Goal: Book appointment/travel/reservation

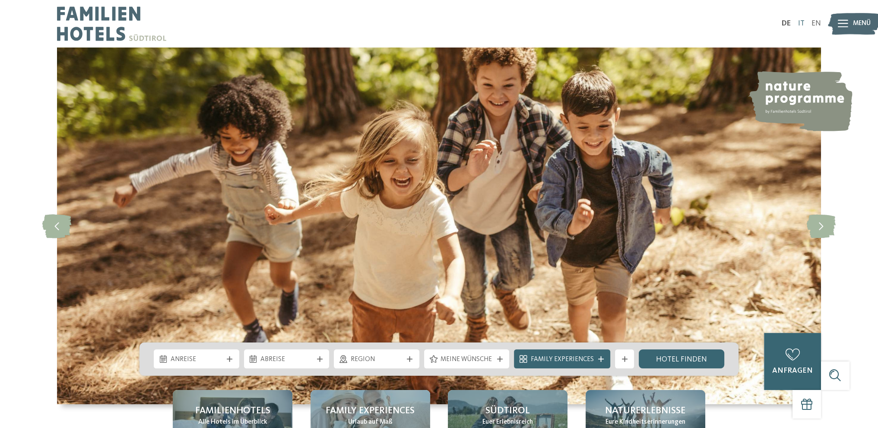
click at [799, 24] on link "IT" at bounding box center [801, 23] width 6 height 7
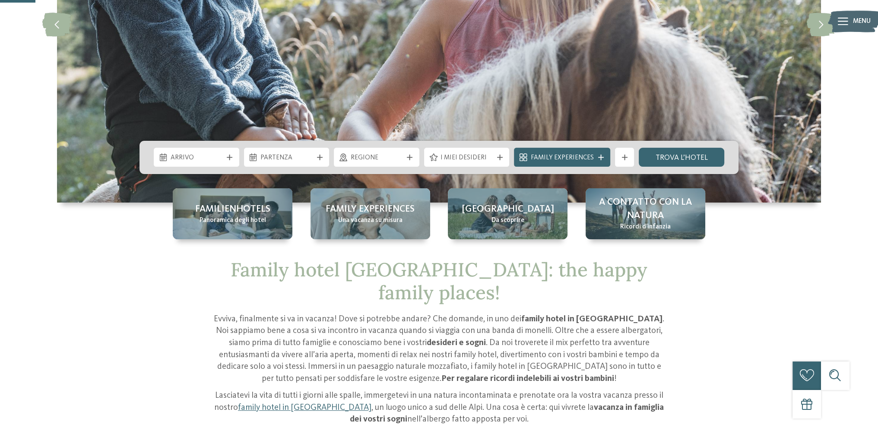
scroll to position [173, 0]
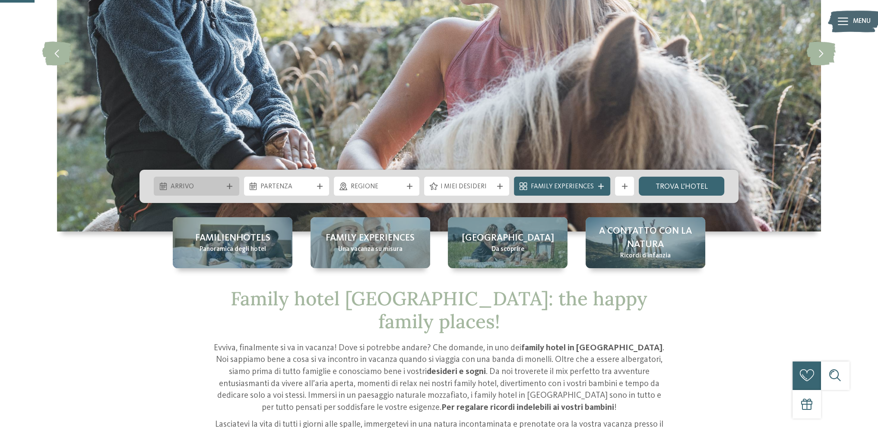
click at [175, 185] on span "Arrivo" at bounding box center [197, 187] width 52 height 10
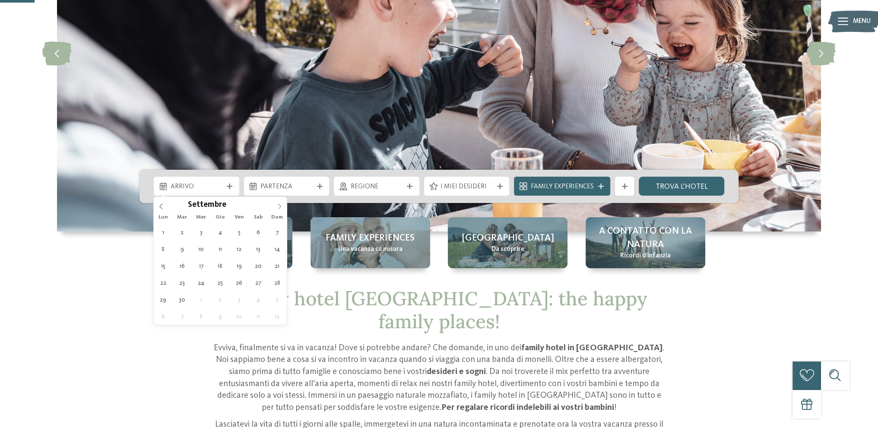
click at [279, 206] on icon at bounding box center [280, 206] width 6 height 6
type div "[DATE]"
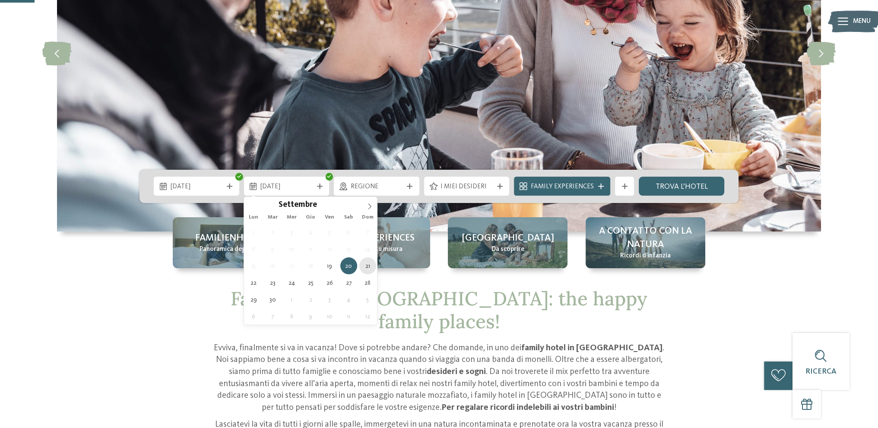
type div "21.09.2025"
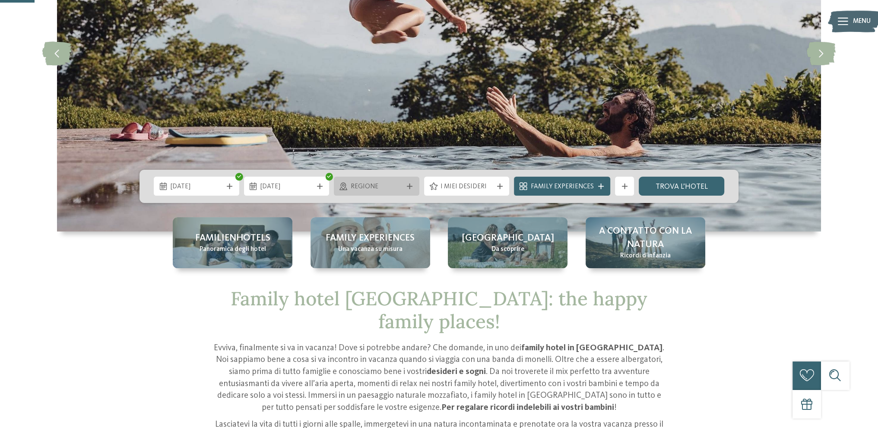
click at [391, 187] on span "Regione" at bounding box center [377, 187] width 52 height 10
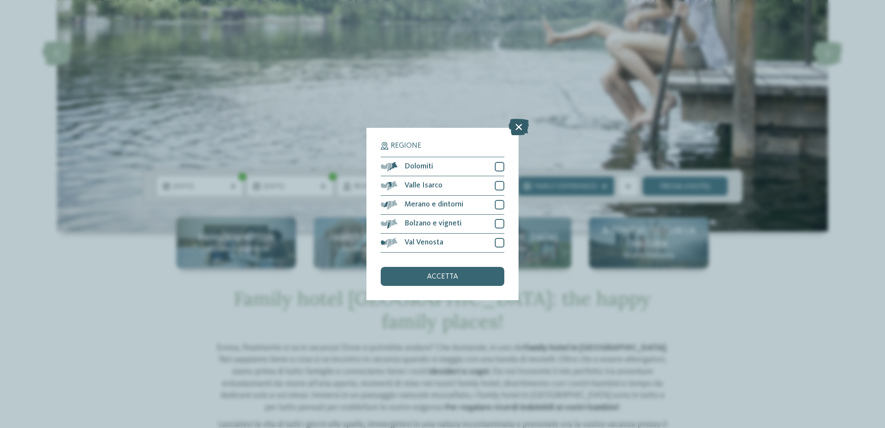
click at [518, 124] on icon at bounding box center [519, 127] width 20 height 16
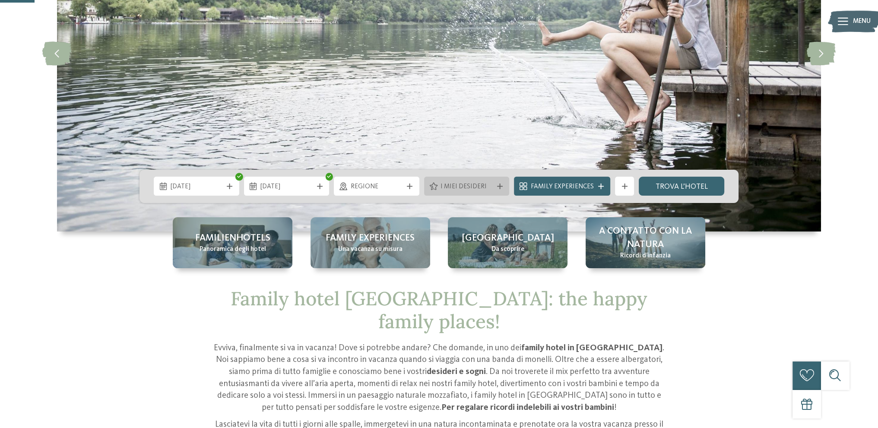
click at [498, 184] on div at bounding box center [500, 187] width 10 height 6
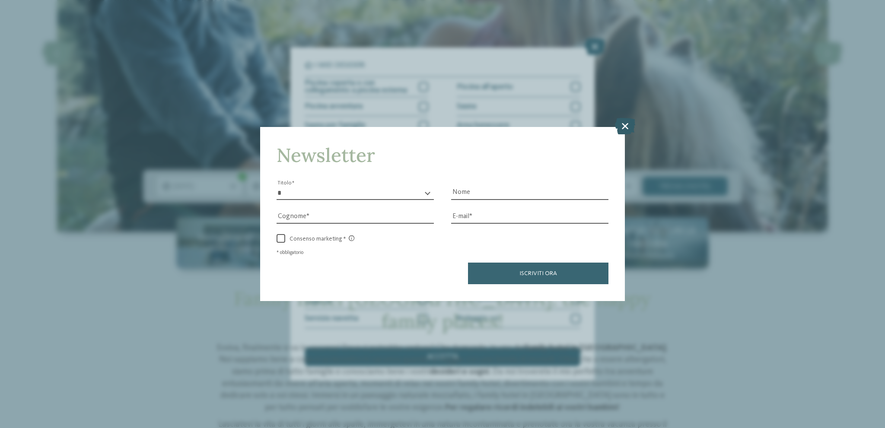
click at [627, 128] on icon at bounding box center [625, 126] width 20 height 16
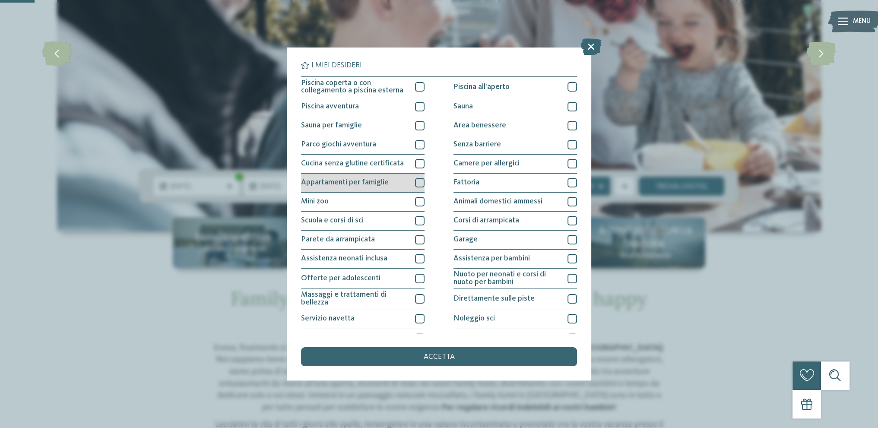
click at [421, 184] on div at bounding box center [420, 183] width 10 height 10
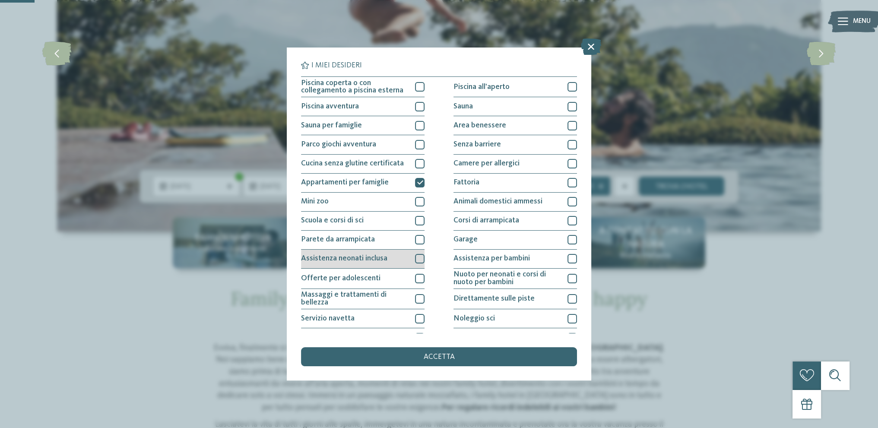
scroll to position [43, 0]
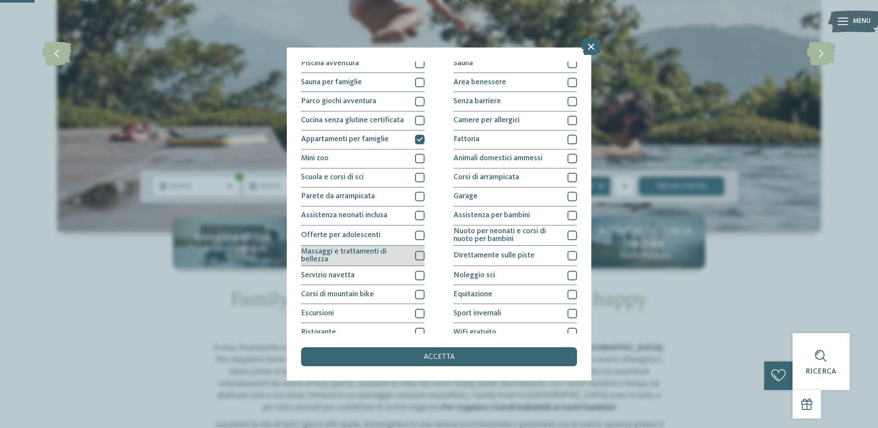
click at [418, 260] on div at bounding box center [420, 256] width 10 height 10
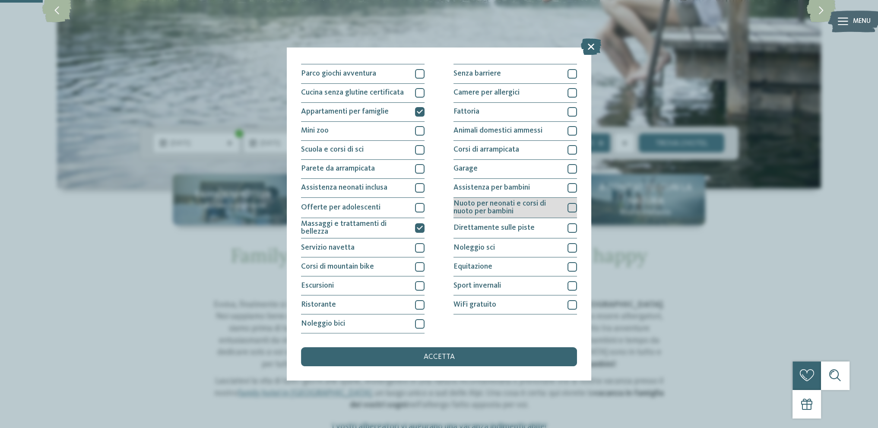
scroll to position [0, 0]
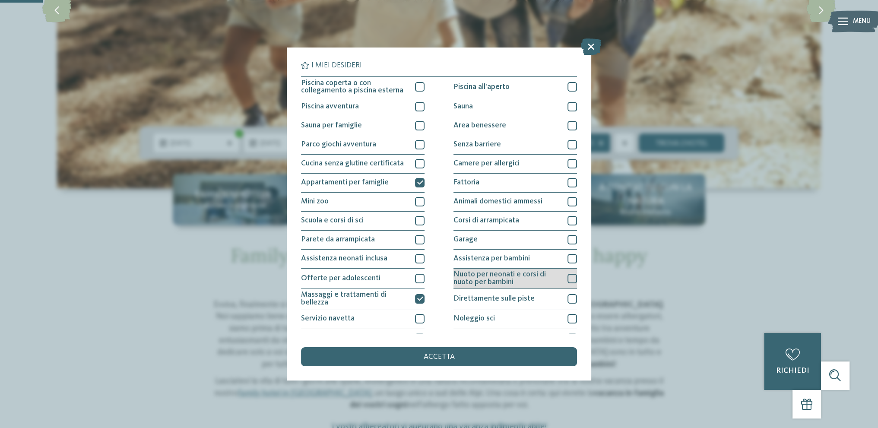
click at [512, 271] on span "Nuoto per neonati e corsi di nuoto per bambini" at bounding box center [507, 278] width 107 height 15
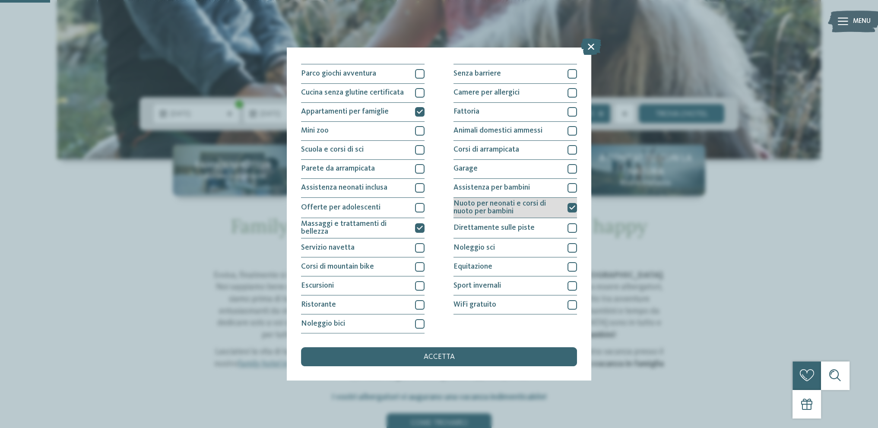
scroll to position [259, 0]
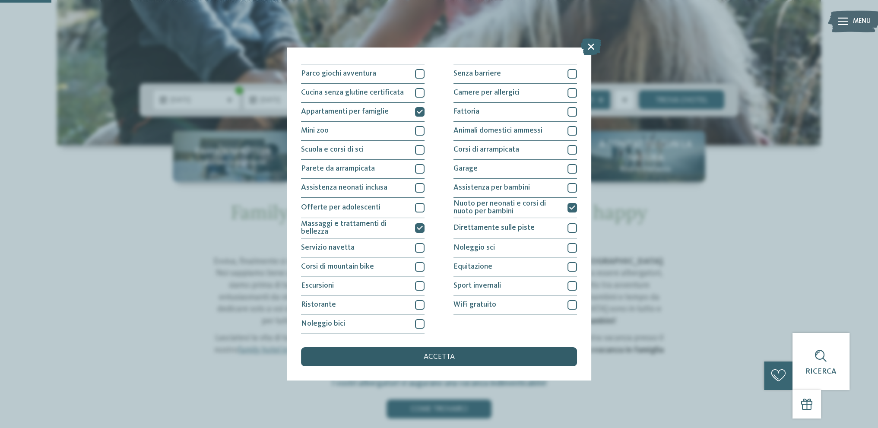
click at [482, 352] on div "accetta" at bounding box center [439, 356] width 276 height 19
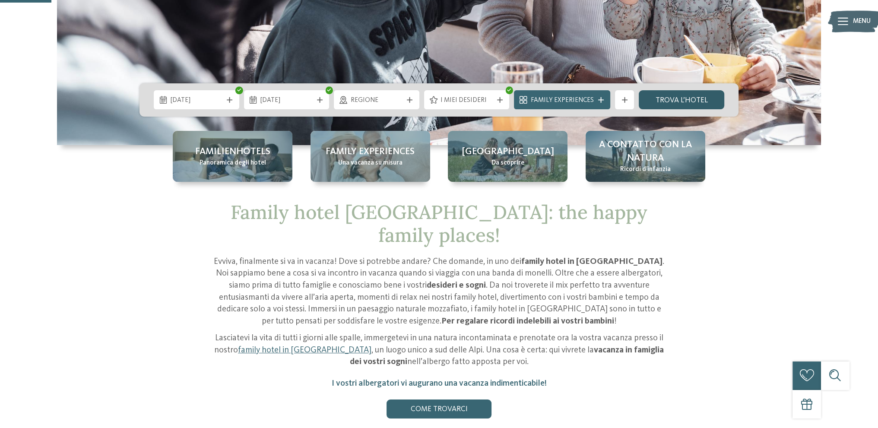
click at [673, 106] on link "trova l’hotel" at bounding box center [682, 99] width 86 height 19
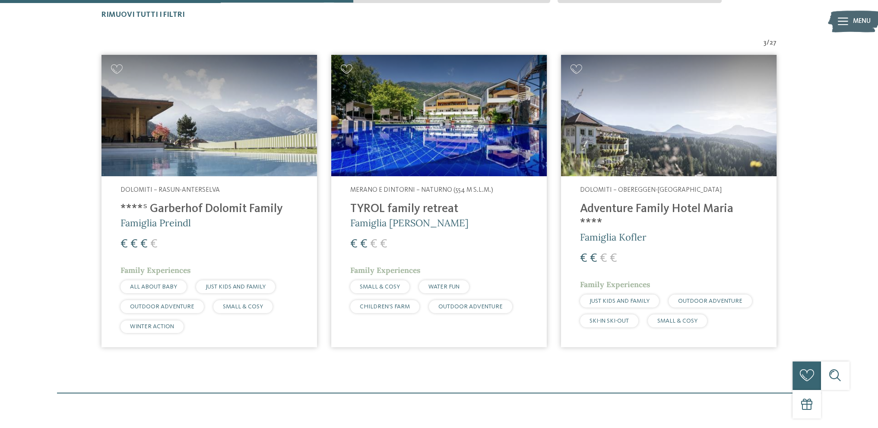
scroll to position [316, 0]
click at [394, 212] on h4 "TYROL family retreat" at bounding box center [439, 209] width 178 height 14
click at [417, 207] on h4 "TYROL family retreat" at bounding box center [439, 209] width 178 height 14
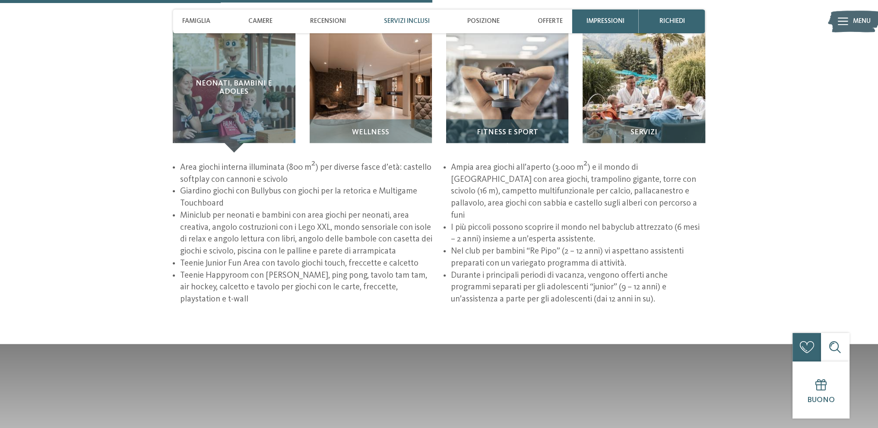
scroll to position [1555, 0]
